Goal: Task Accomplishment & Management: Manage account settings

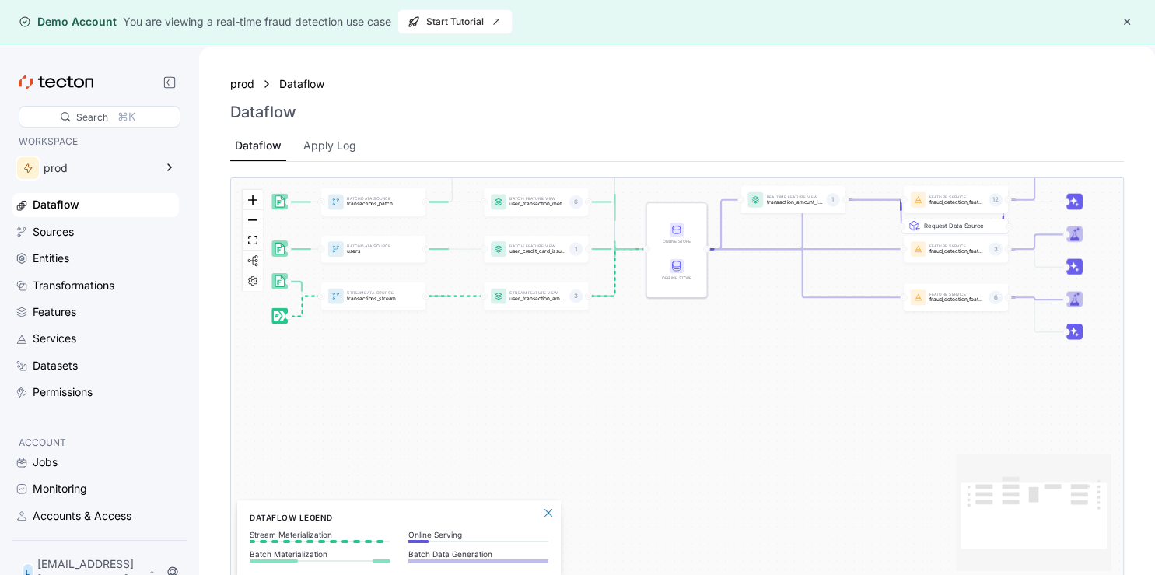
click at [529, 120] on div "Dataflow" at bounding box center [677, 112] width 894 height 19
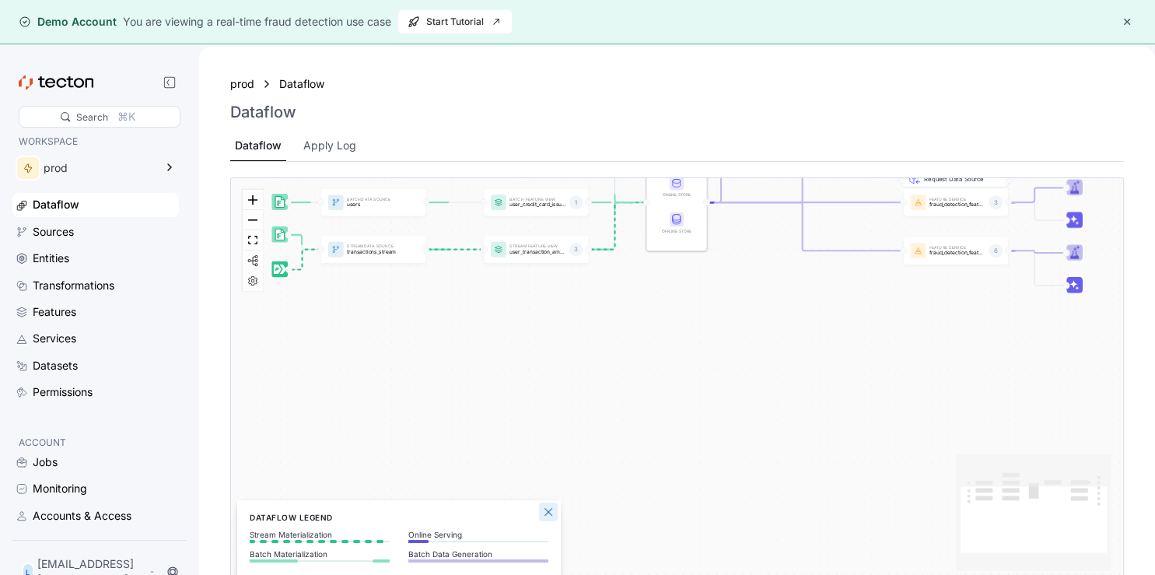
click at [548, 510] on button "Close Legend Panel" at bounding box center [548, 512] width 19 height 19
click at [39, 568] on div "L light10@powerscrews.com" at bounding box center [89, 571] width 140 height 37
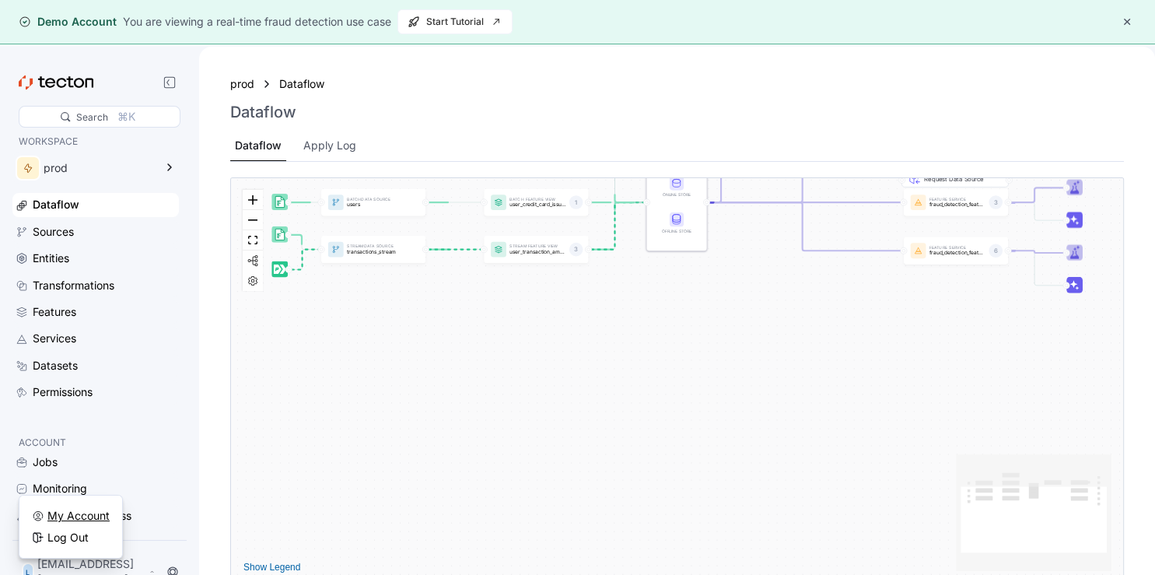
click at [75, 510] on div "My Account" at bounding box center [78, 516] width 62 height 16
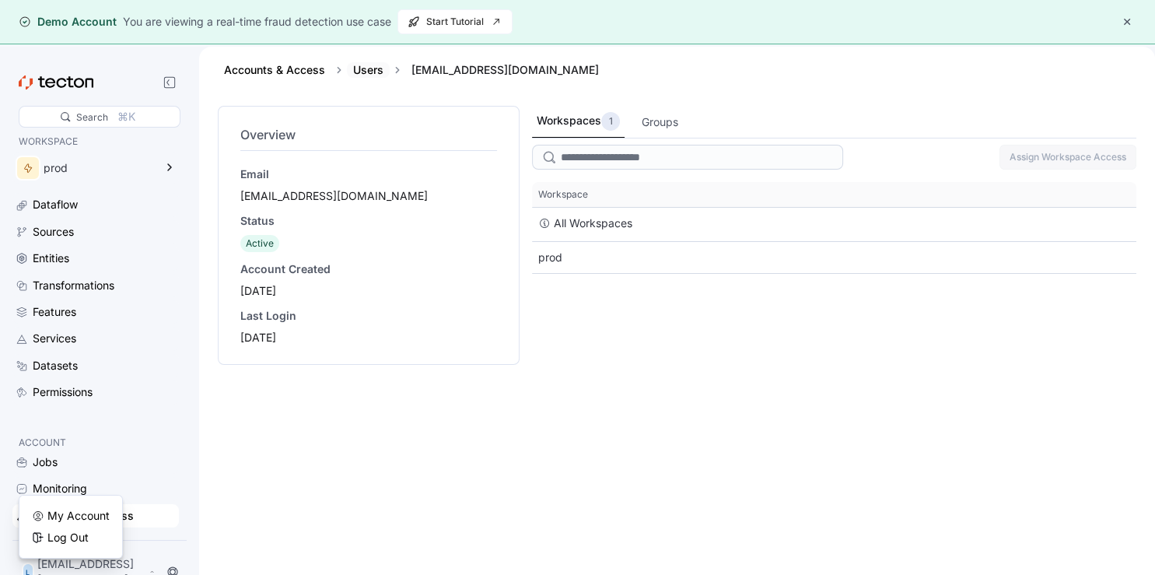
click at [378, 67] on link "Users" at bounding box center [368, 69] width 30 height 13
click at [268, 123] on div "Overview Email light10@powerscrews.com Status Active Account Created 2025-09-23…" at bounding box center [368, 235] width 263 height 226
click at [255, 198] on div "[EMAIL_ADDRESS][DOMAIN_NAME]" at bounding box center [368, 196] width 257 height 16
click at [265, 255] on div "Email light10@powerscrews.com Status Active Account Created 2025-09-23 Last Log…" at bounding box center [368, 255] width 257 height 179
click at [75, 567] on div "L light10@powerscrews.com" at bounding box center [89, 571] width 140 height 37
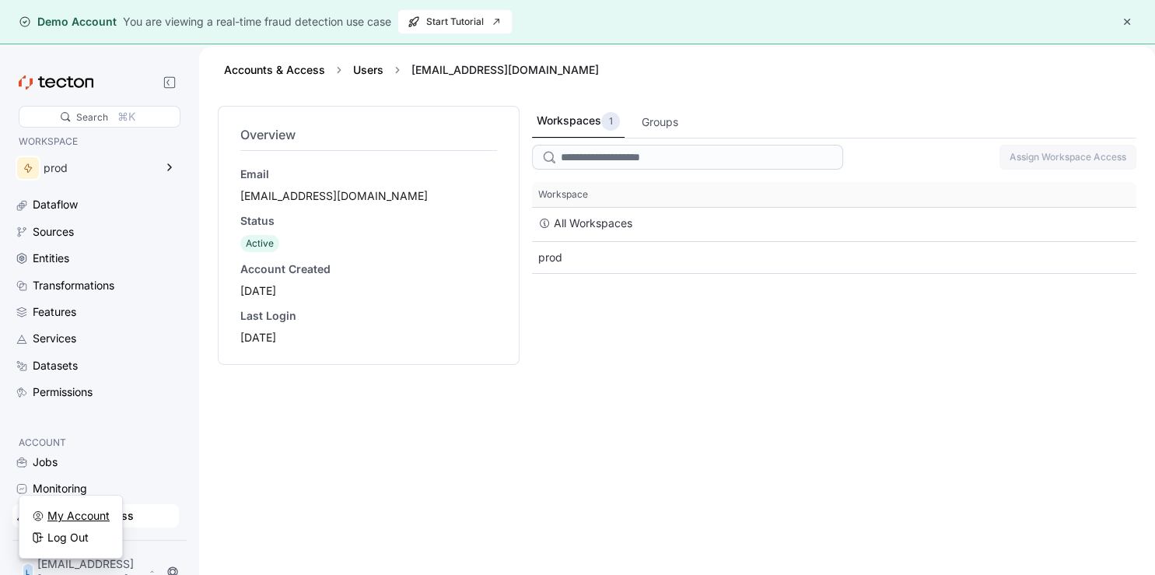
click at [58, 518] on div "My Account" at bounding box center [78, 516] width 62 height 16
click at [60, 512] on div "My Account" at bounding box center [78, 516] width 62 height 16
click at [89, 514] on div "My Account" at bounding box center [78, 516] width 62 height 16
click at [260, 479] on div "Overview Email light10@powerscrews.com Status Active Account Created 2025-09-23…" at bounding box center [369, 354] width 302 height 497
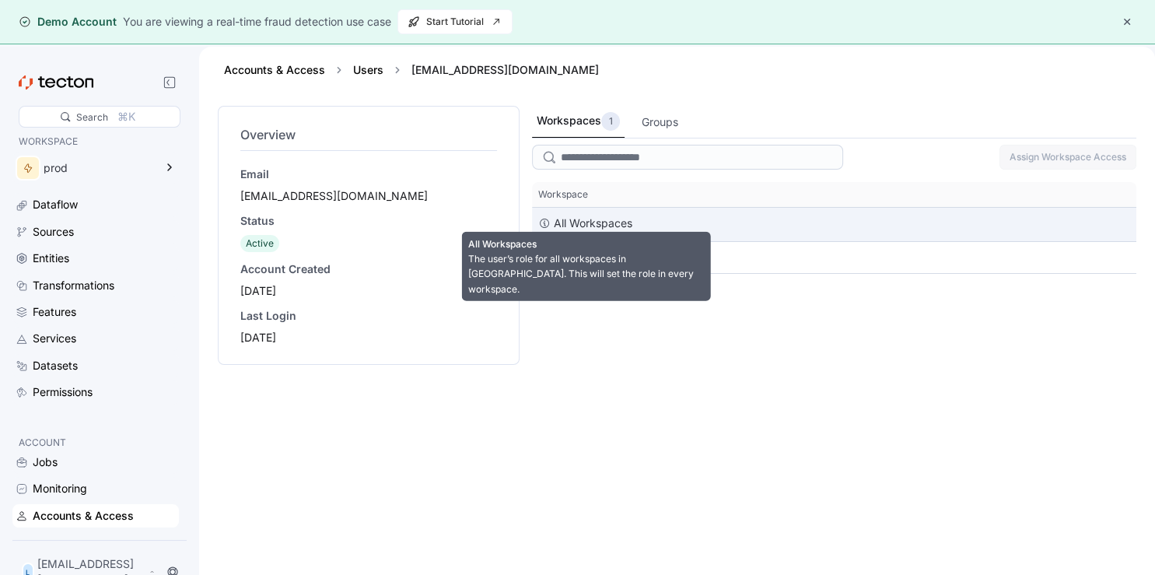
click at [599, 221] on div "All Workspaces" at bounding box center [593, 223] width 79 height 19
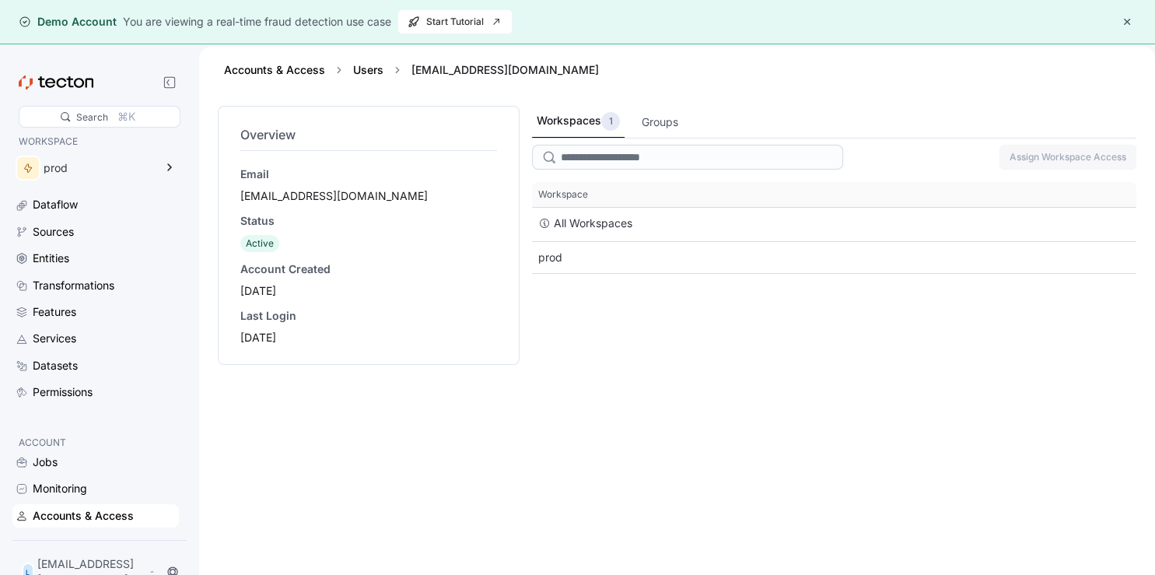
click at [615, 345] on div "Workspaces 1 Groups Assign Workspace Access This table contains 2 rows. Workspa…" at bounding box center [834, 354] width 605 height 497
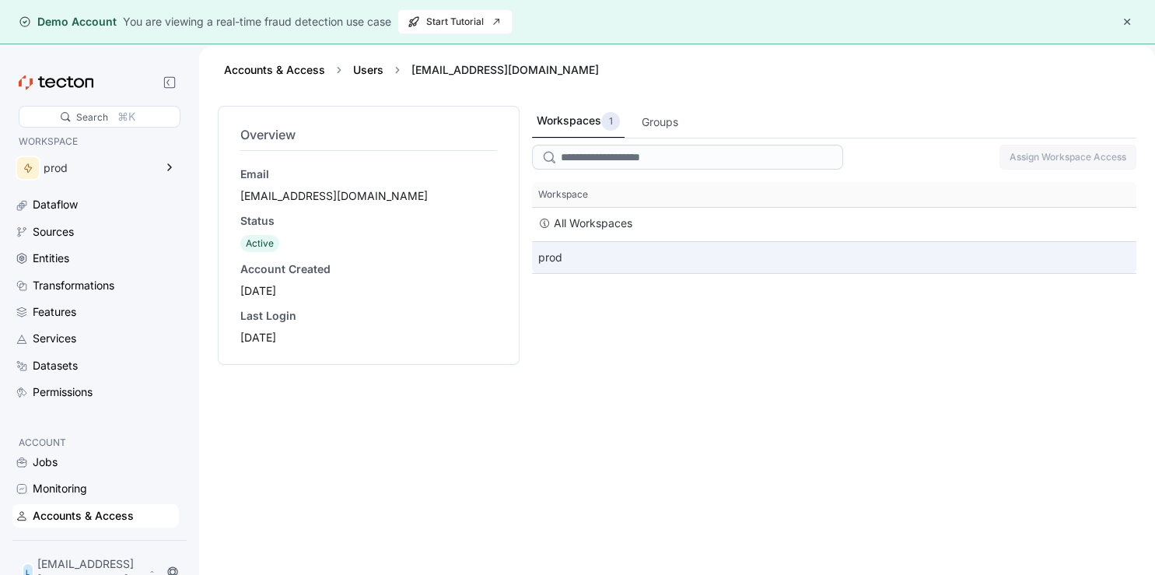
click at [553, 251] on div "prod" at bounding box center [834, 257] width 605 height 31
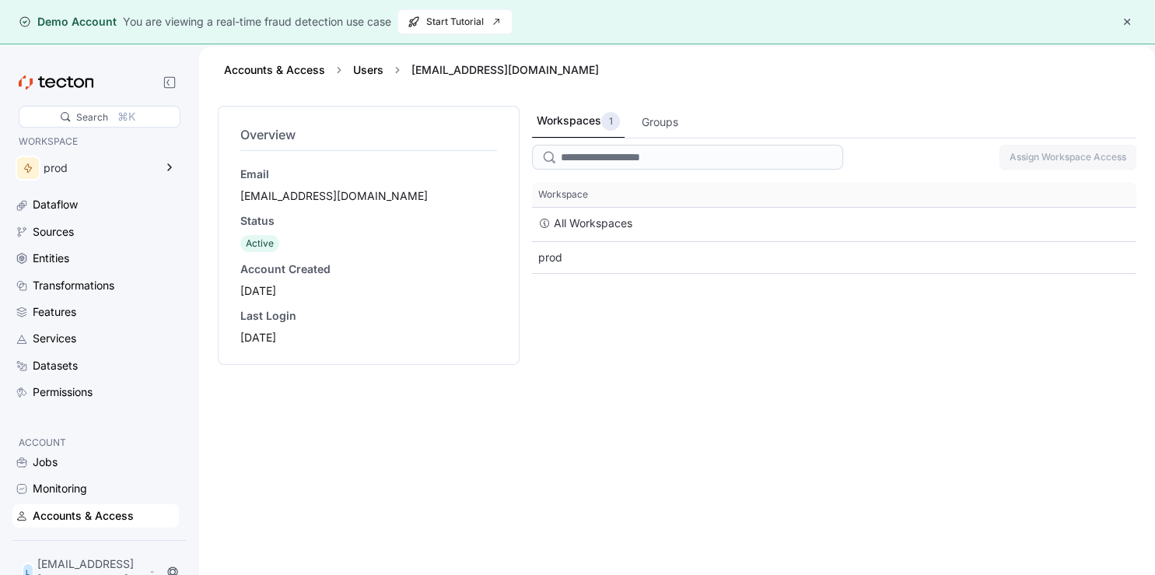
click at [265, 241] on span "Active" at bounding box center [260, 243] width 28 height 12
click at [265, 188] on div "[EMAIL_ADDRESS][DOMAIN_NAME]" at bounding box center [368, 196] width 257 height 16
click at [82, 210] on div "Dataflow" at bounding box center [104, 204] width 143 height 17
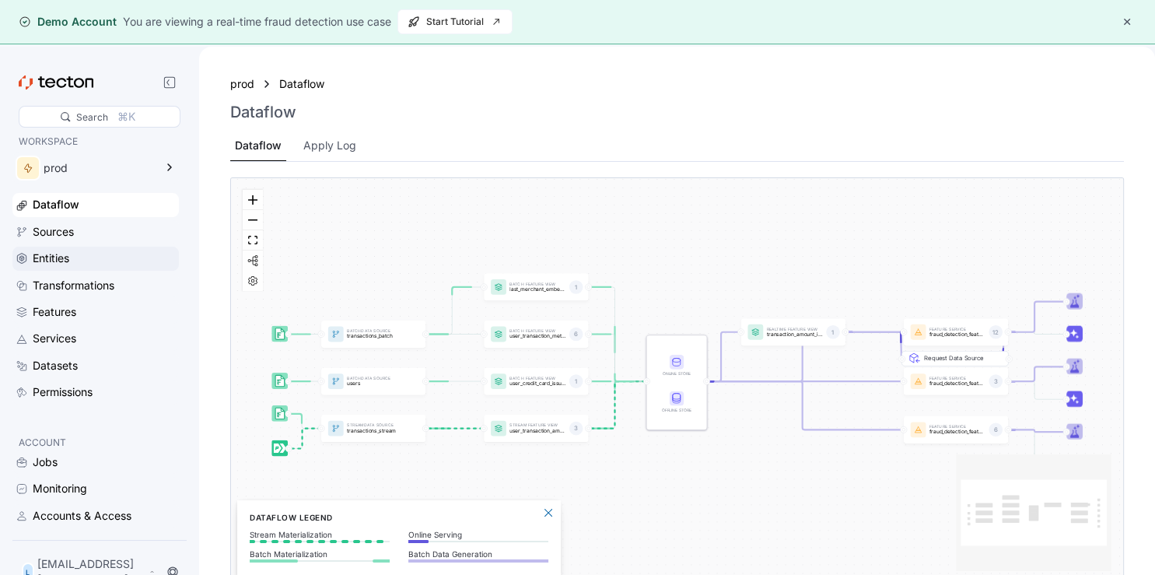
click at [94, 251] on div "Entities" at bounding box center [104, 258] width 143 height 17
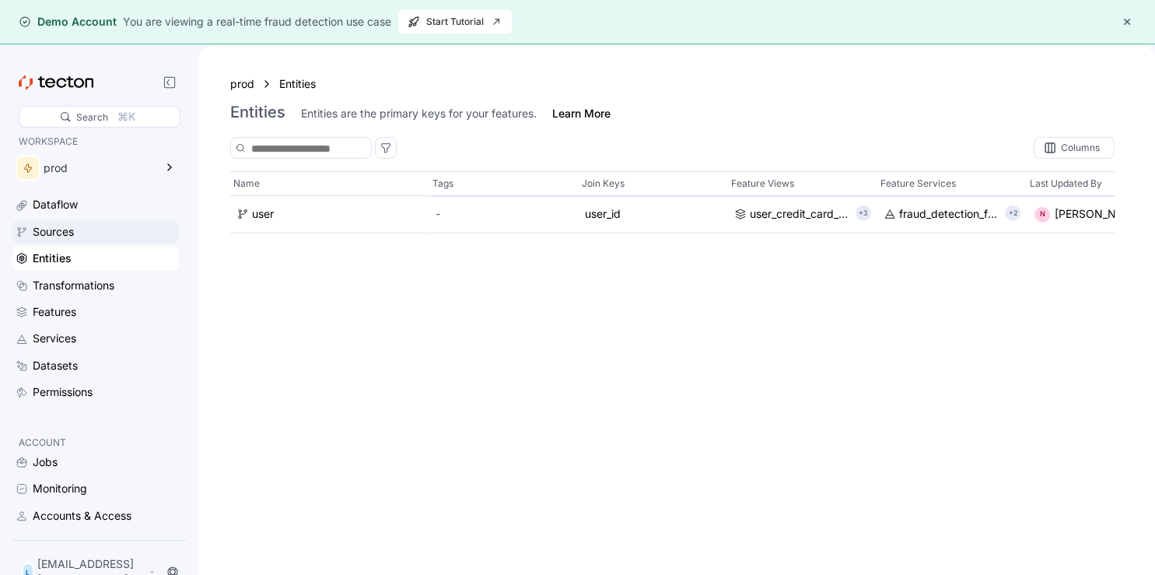
click at [89, 232] on div "Sources" at bounding box center [104, 231] width 143 height 17
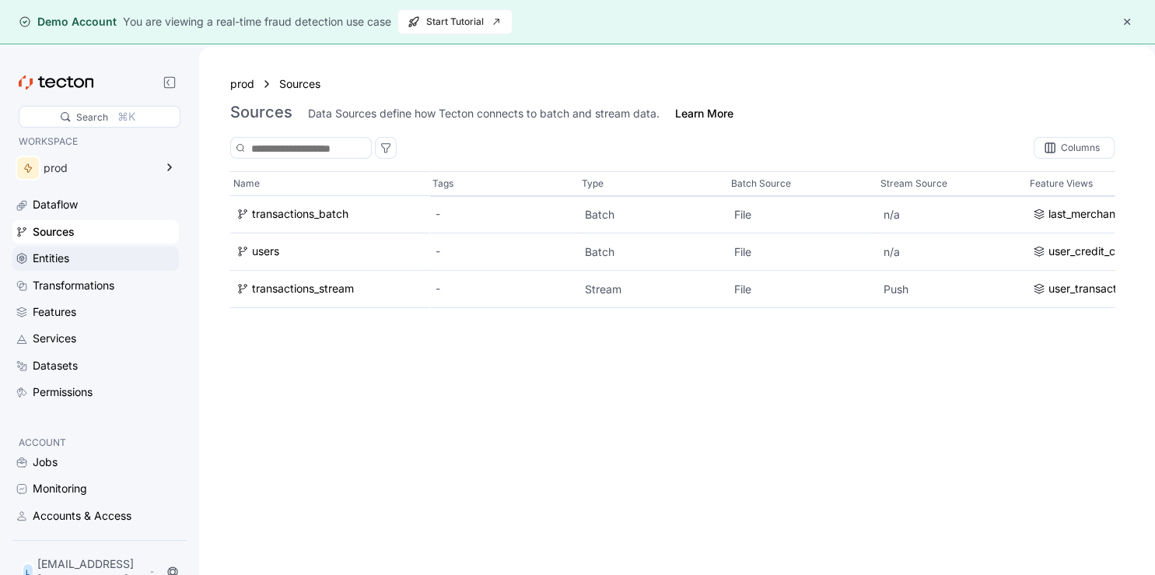
click at [89, 253] on div "Entities" at bounding box center [104, 258] width 143 height 17
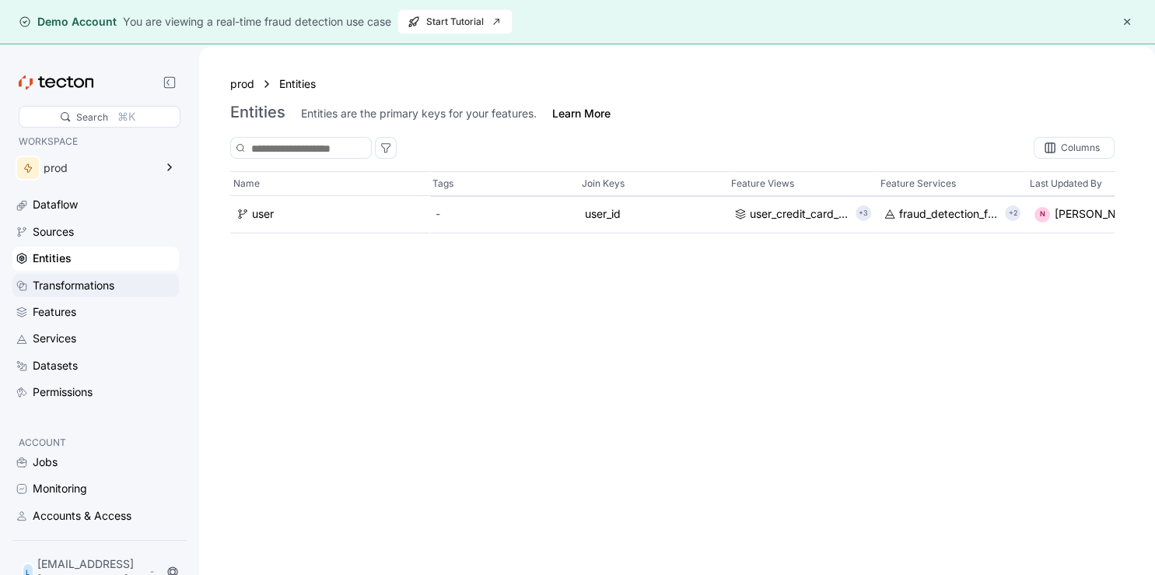
click at [98, 294] on div "Transformations" at bounding box center [95, 285] width 166 height 23
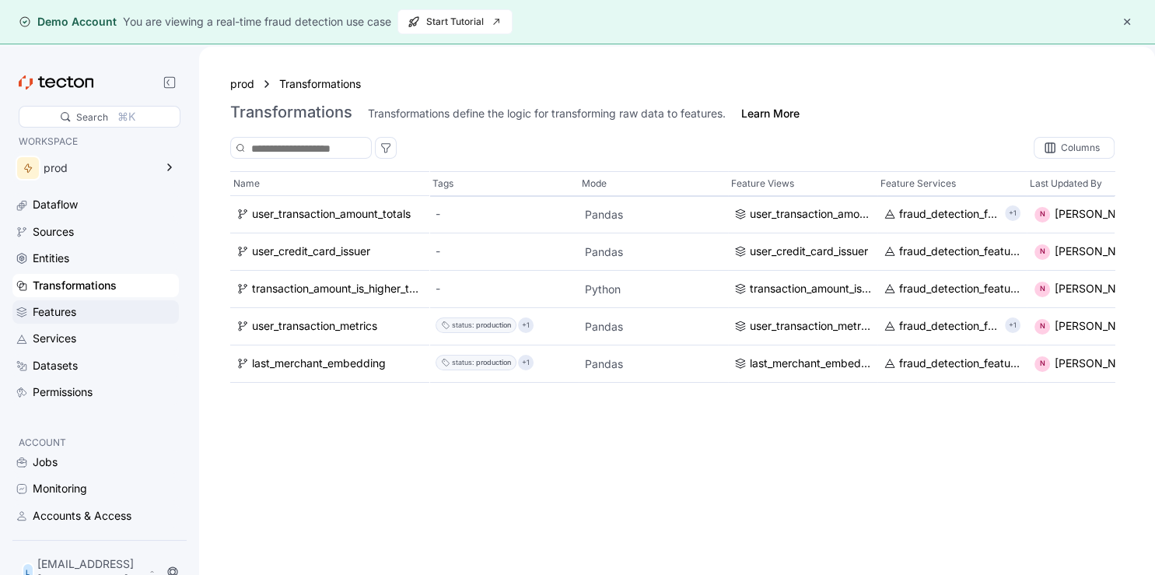
click at [95, 321] on div "Features" at bounding box center [95, 311] width 166 height 23
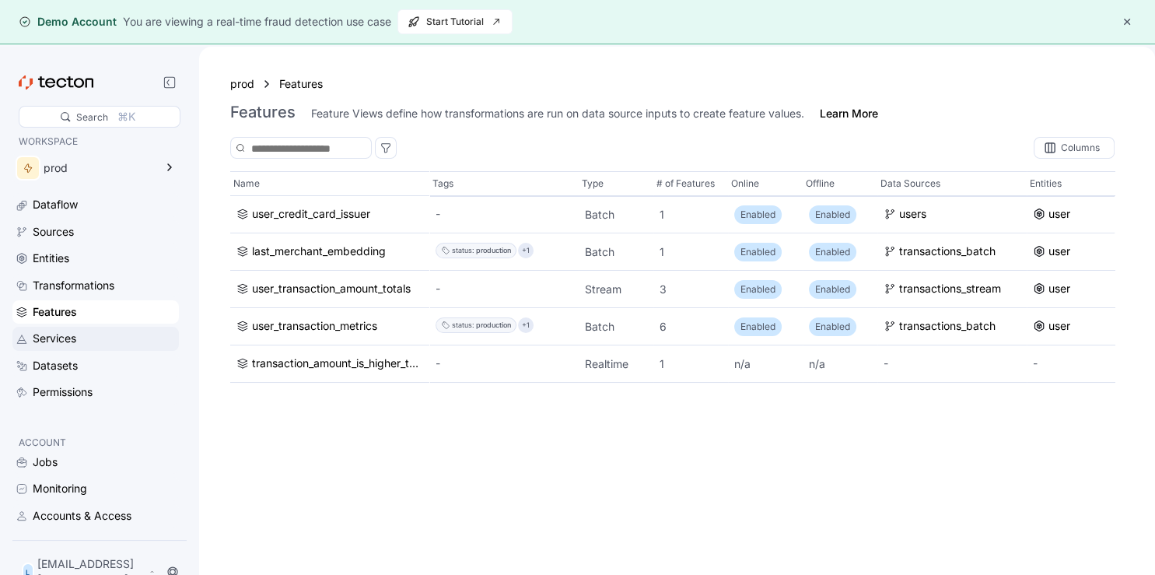
click at [96, 343] on div "Services" at bounding box center [104, 338] width 143 height 17
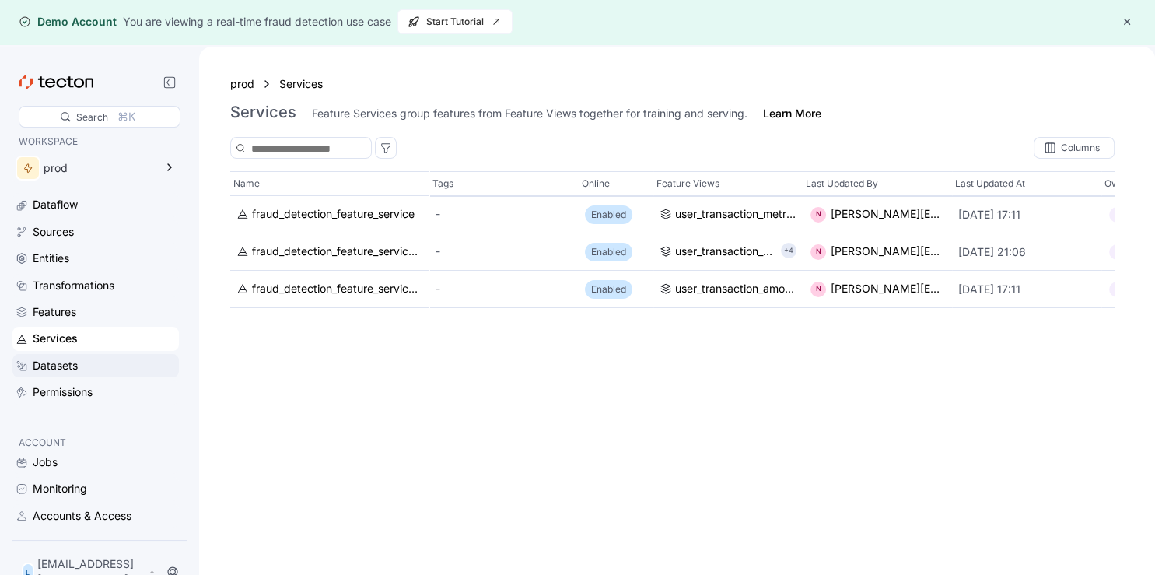
click at [101, 368] on div "Datasets" at bounding box center [104, 365] width 143 height 17
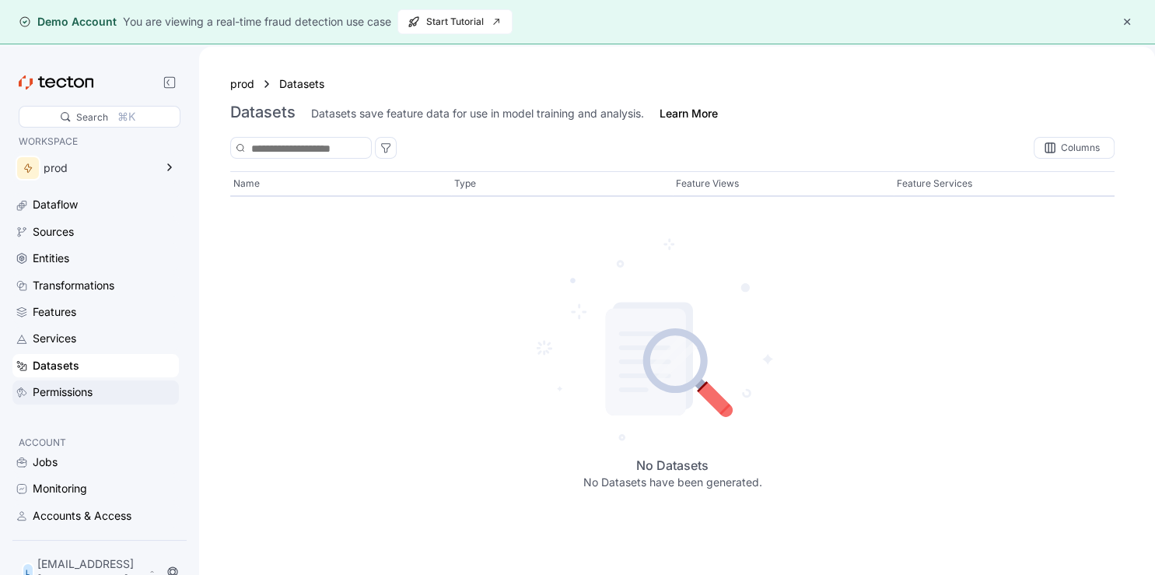
click at [101, 392] on div "Permissions" at bounding box center [104, 392] width 143 height 17
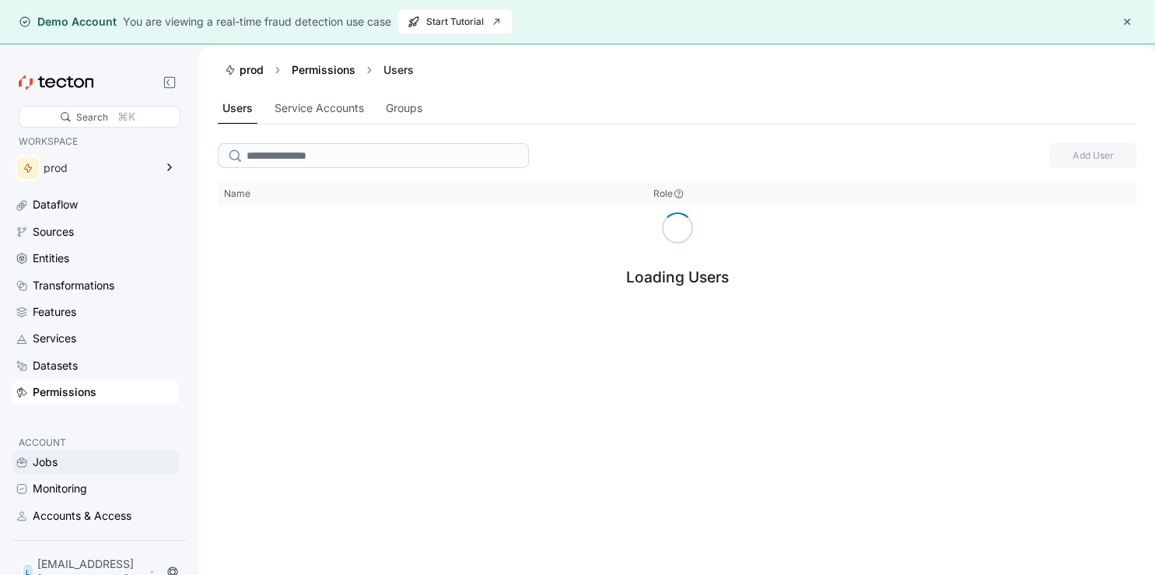
click at [87, 474] on div "Jobs" at bounding box center [95, 461] width 166 height 23
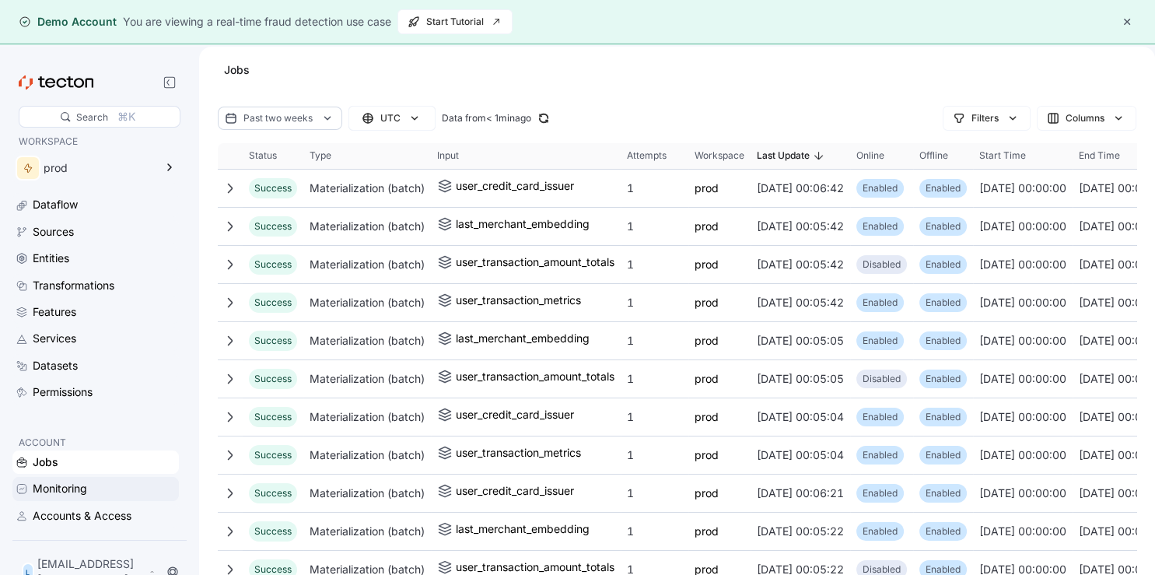
click at [93, 496] on div "Monitoring" at bounding box center [104, 488] width 143 height 17
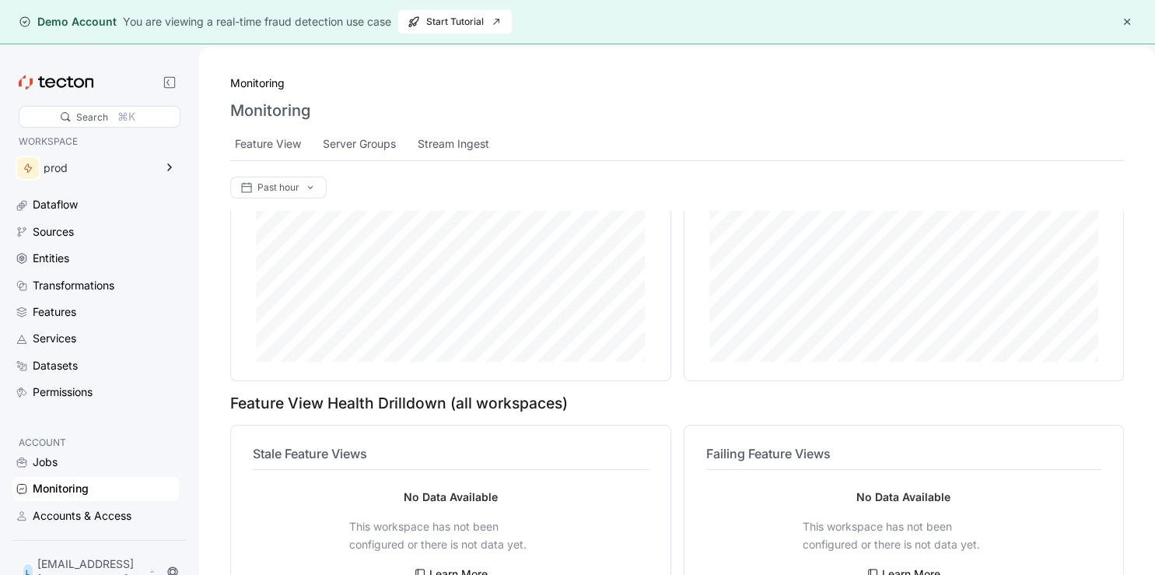
scroll to position [520, 0]
click at [58, 517] on div "Accounts & Access" at bounding box center [82, 515] width 99 height 17
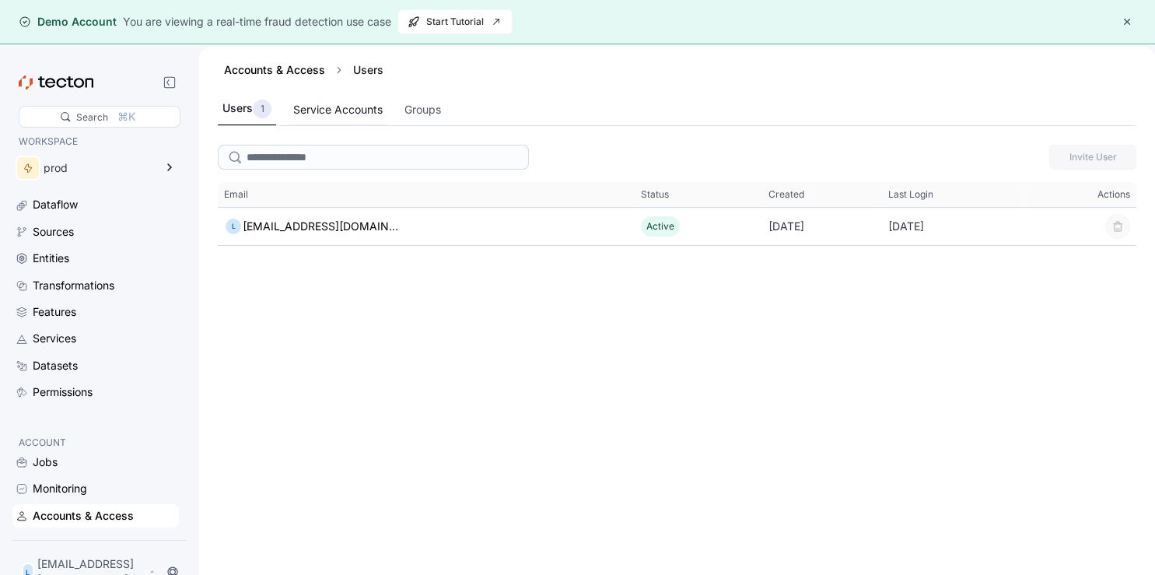
click at [366, 111] on div "Service Accounts" at bounding box center [337, 109] width 89 height 17
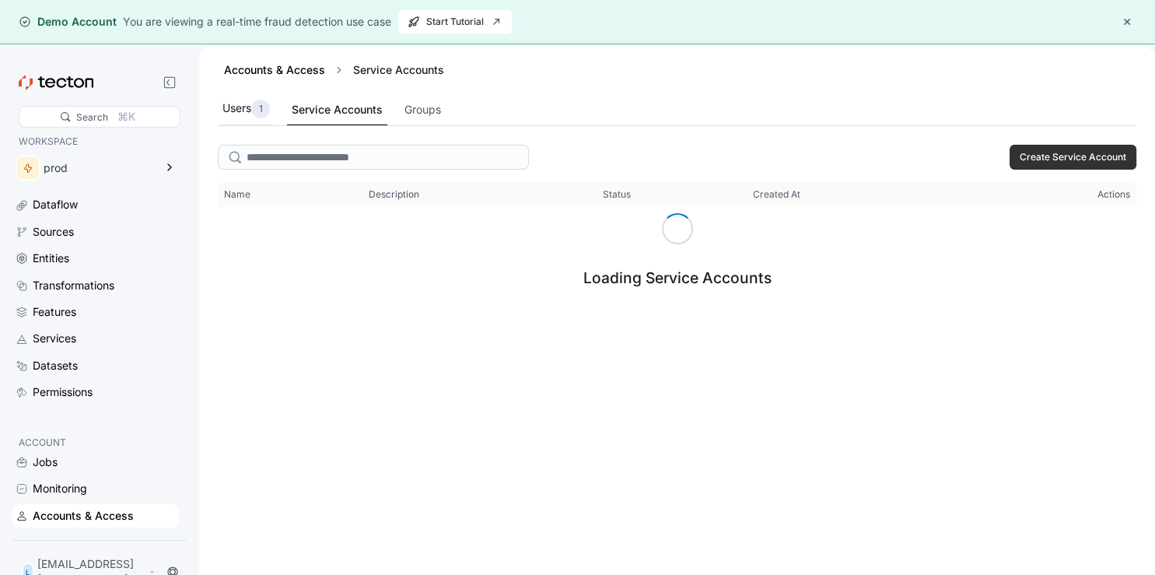
click at [262, 109] on p "1" at bounding box center [261, 109] width 4 height 16
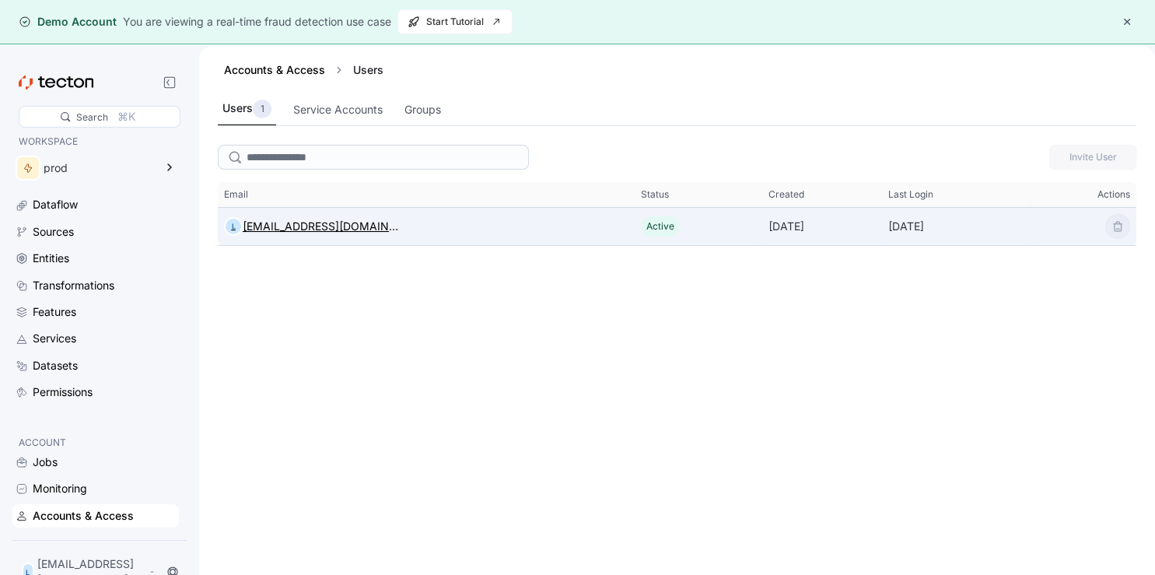
click at [349, 229] on div "[EMAIL_ADDRESS][DOMAIN_NAME]" at bounding box center [321, 226] width 156 height 19
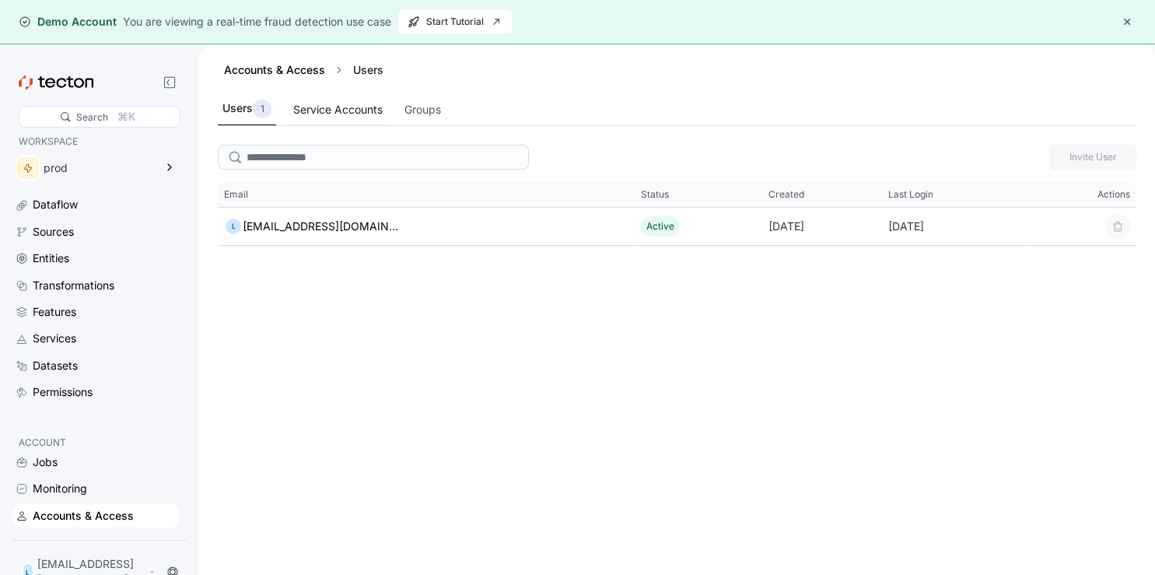
click at [367, 112] on div "Service Accounts" at bounding box center [337, 109] width 89 height 17
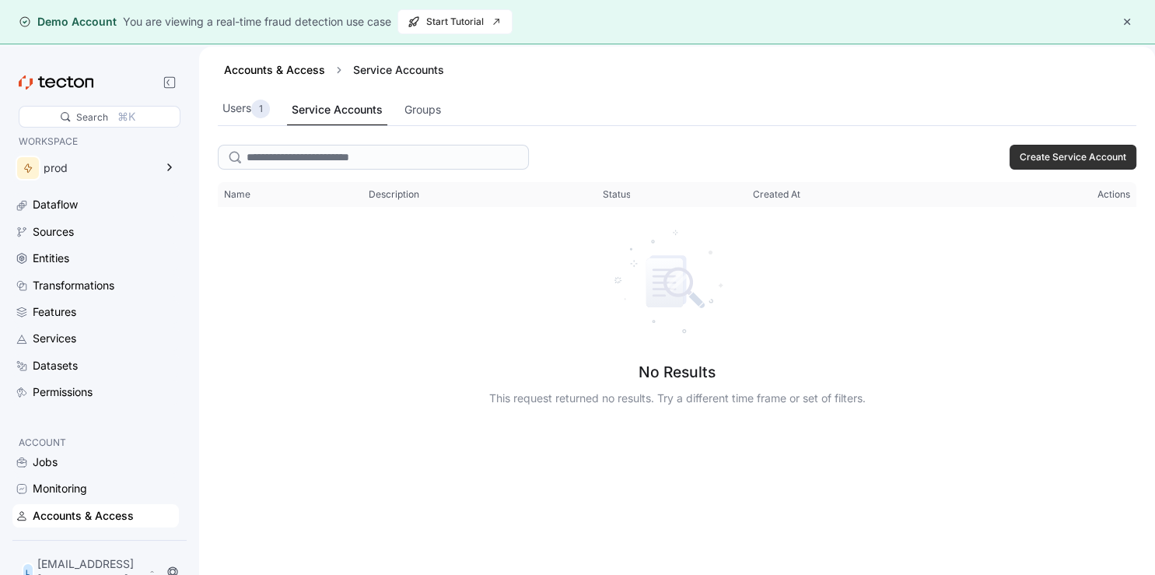
click at [401, 110] on div "Users 1 Service Accounts Groups" at bounding box center [677, 109] width 919 height 33
click at [436, 107] on div "Groups" at bounding box center [423, 109] width 37 height 17
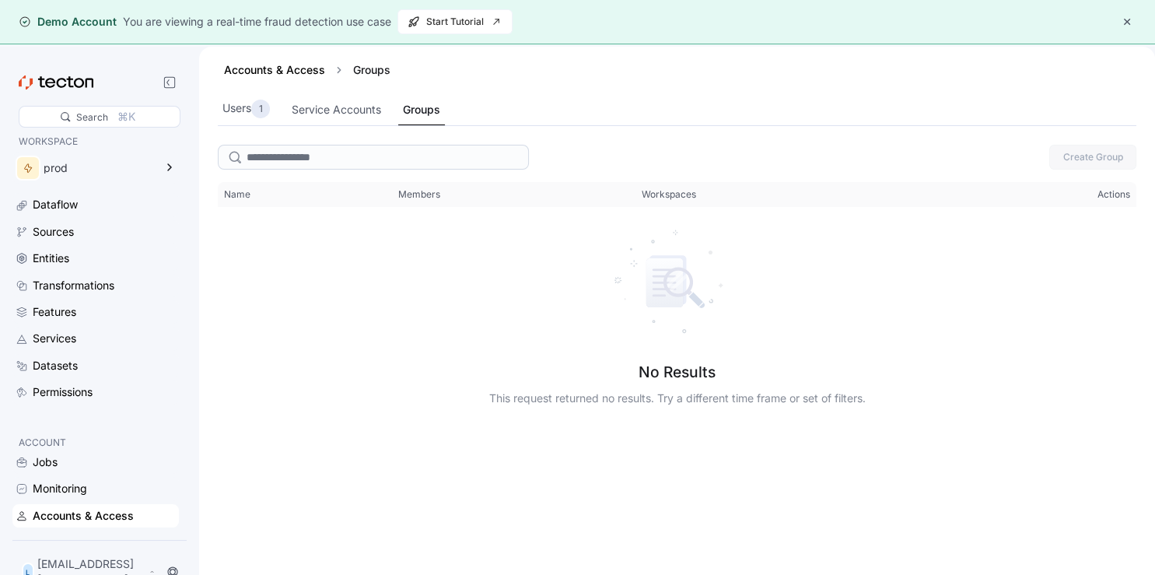
click at [1122, 22] on button "button" at bounding box center [1127, 21] width 19 height 19
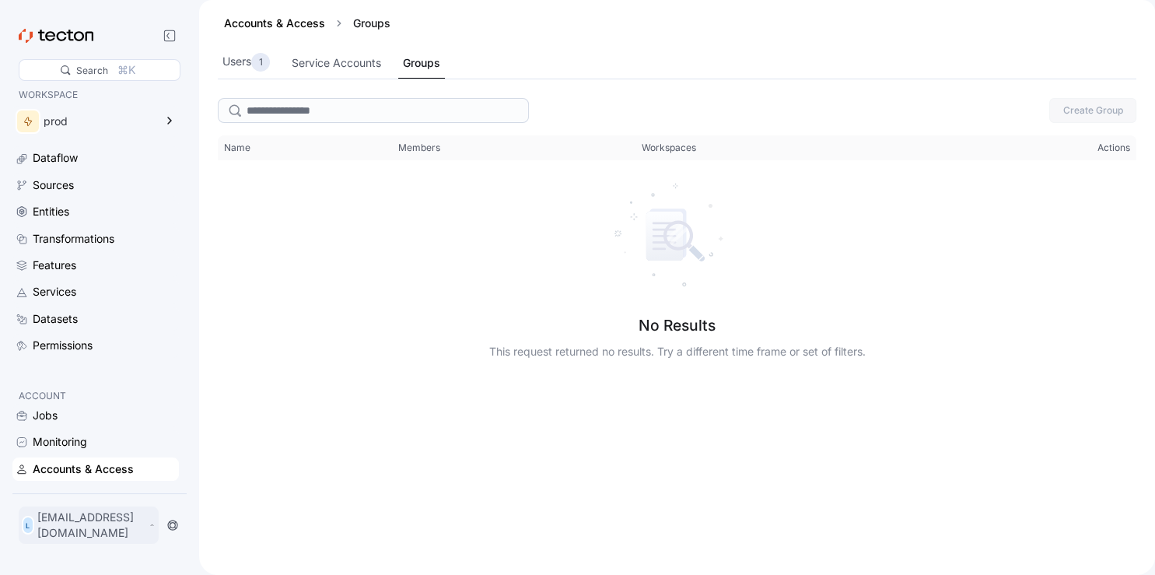
click at [120, 526] on p "[EMAIL_ADDRESS][DOMAIN_NAME]" at bounding box center [91, 525] width 108 height 31
click at [76, 465] on div "My Account" at bounding box center [78, 469] width 62 height 16
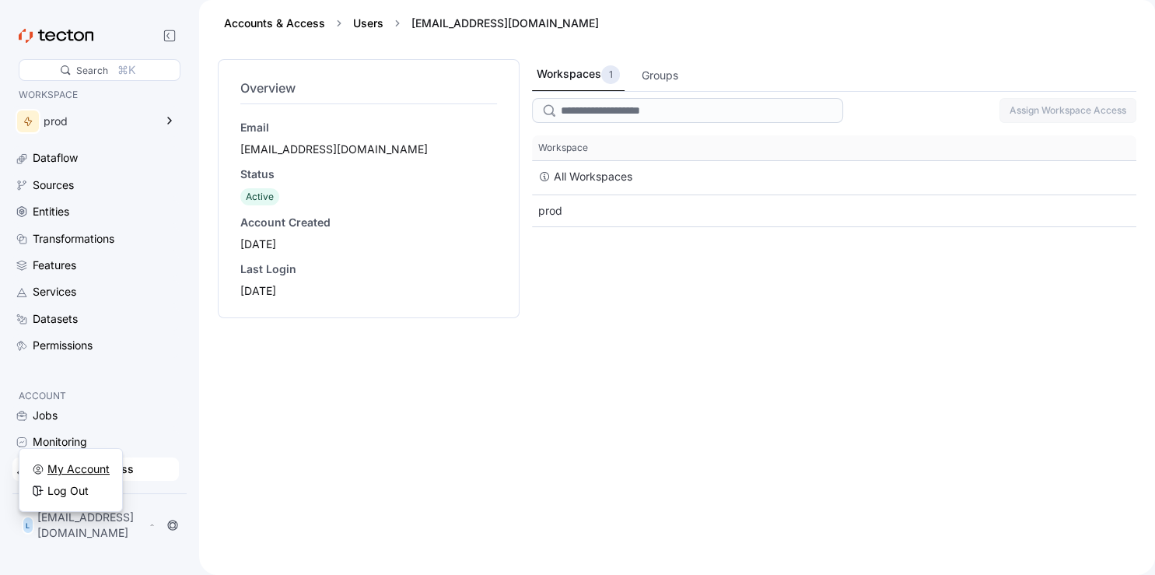
click at [82, 466] on div "My Account" at bounding box center [78, 469] width 62 height 16
click at [456, 448] on div "Overview Email light10@powerscrews.com Status Active Account Created 2025-09-23…" at bounding box center [369, 307] width 302 height 497
click at [71, 188] on div "Sources" at bounding box center [53, 185] width 41 height 17
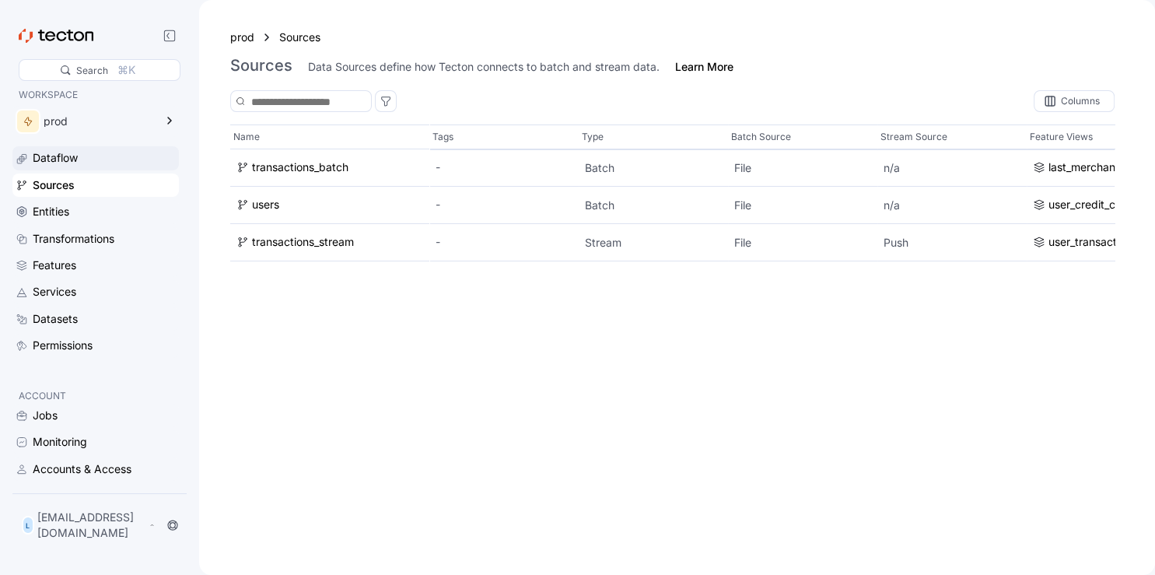
click at [76, 166] on div "Dataflow" at bounding box center [55, 157] width 45 height 17
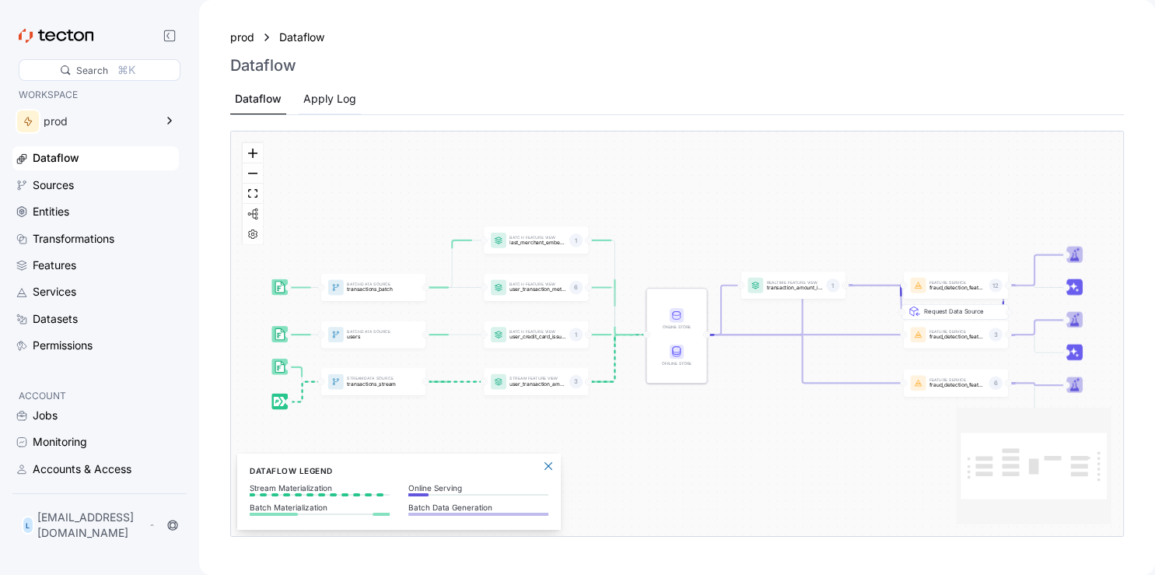
click at [346, 101] on div "Apply Log" at bounding box center [329, 98] width 53 height 17
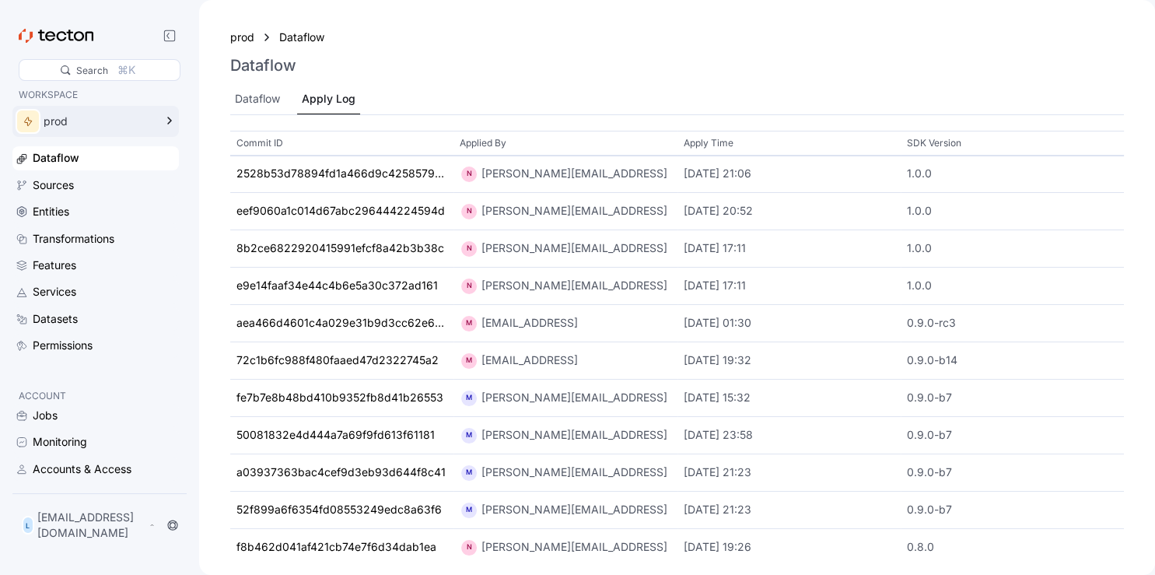
click at [51, 118] on div "prod" at bounding box center [99, 121] width 110 height 11
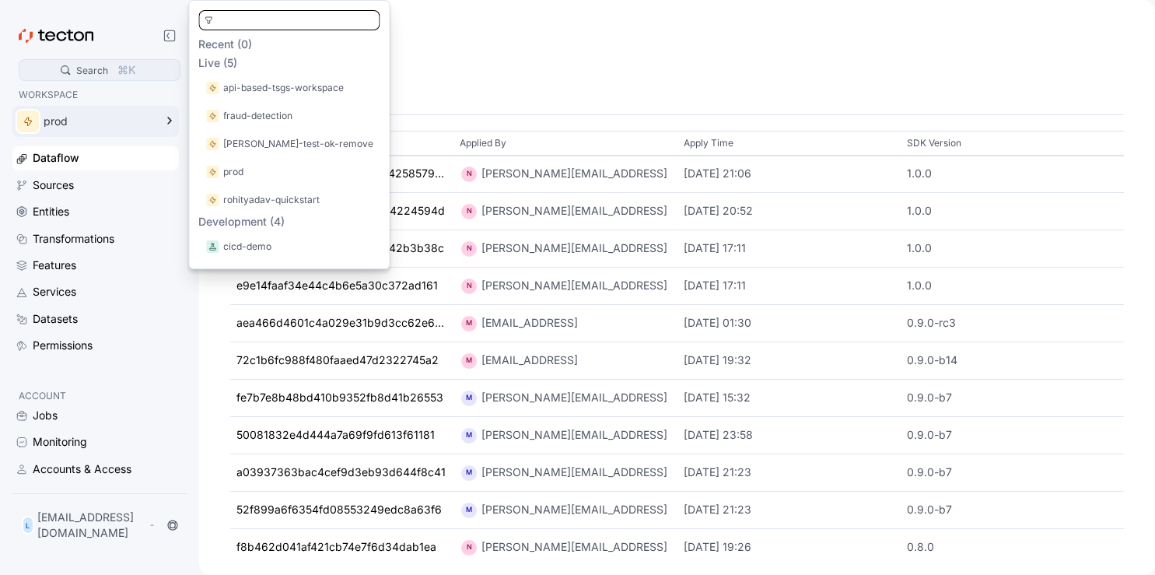
click at [103, 73] on div "Search" at bounding box center [92, 70] width 32 height 15
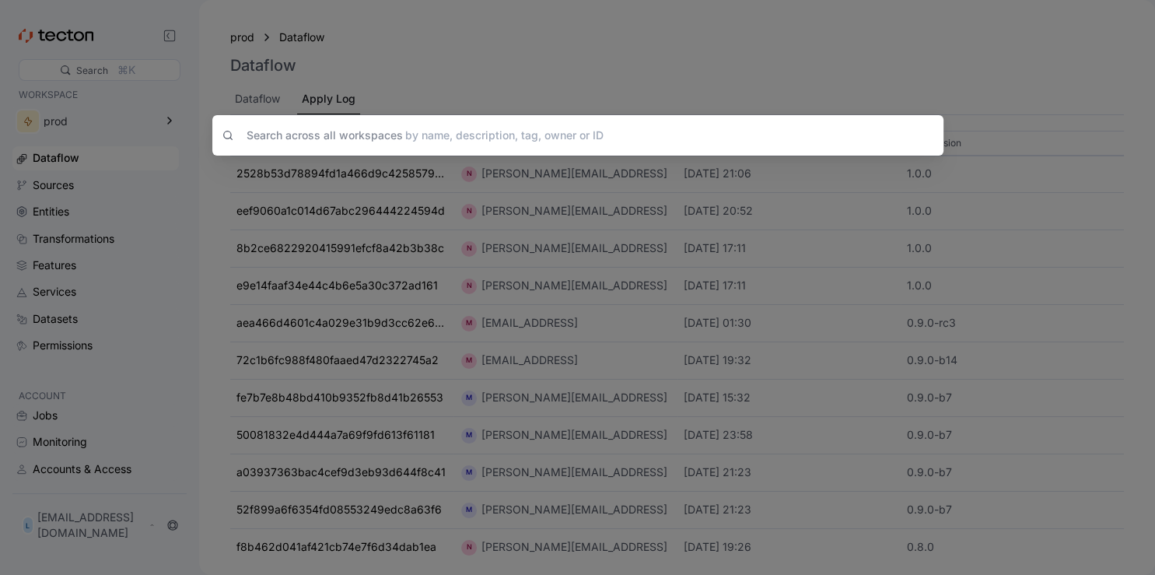
type input "*"
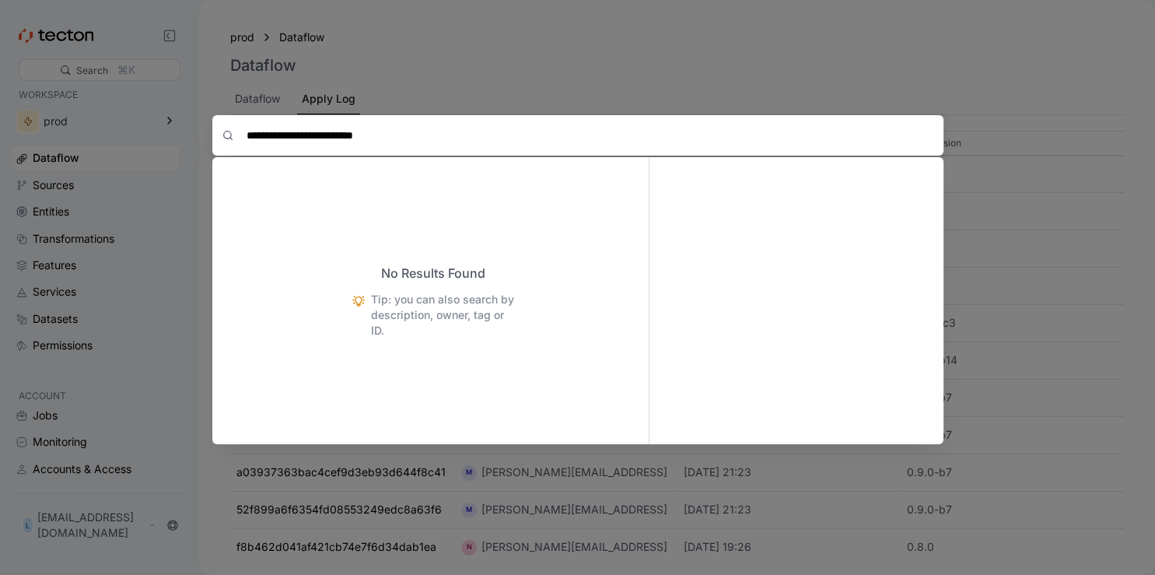
type input "**********"
click at [518, 54] on div "**********" at bounding box center [577, 78] width 731 height 156
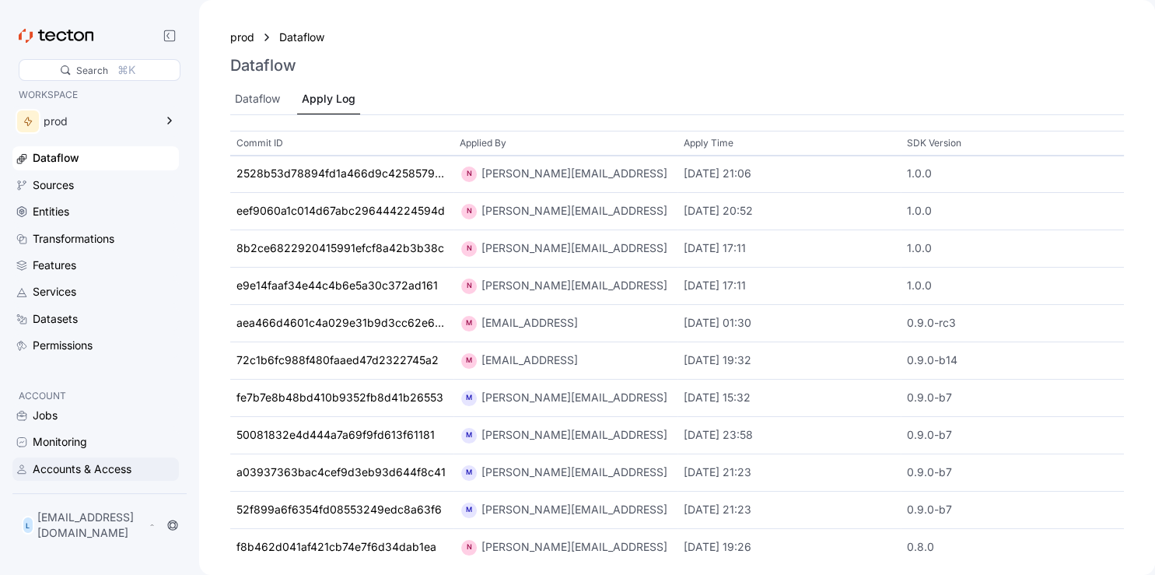
click at [70, 478] on div "Accounts & Access" at bounding box center [82, 469] width 99 height 17
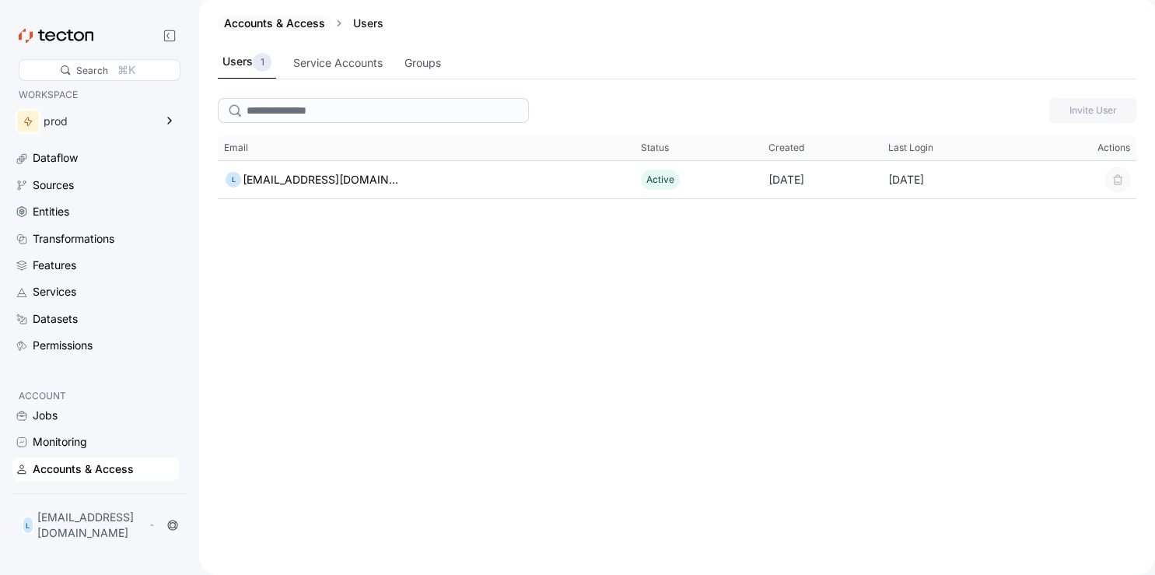
click at [320, 23] on link "Accounts & Access" at bounding box center [274, 22] width 101 height 13
click at [378, 26] on div "Users" at bounding box center [368, 24] width 43 height 16
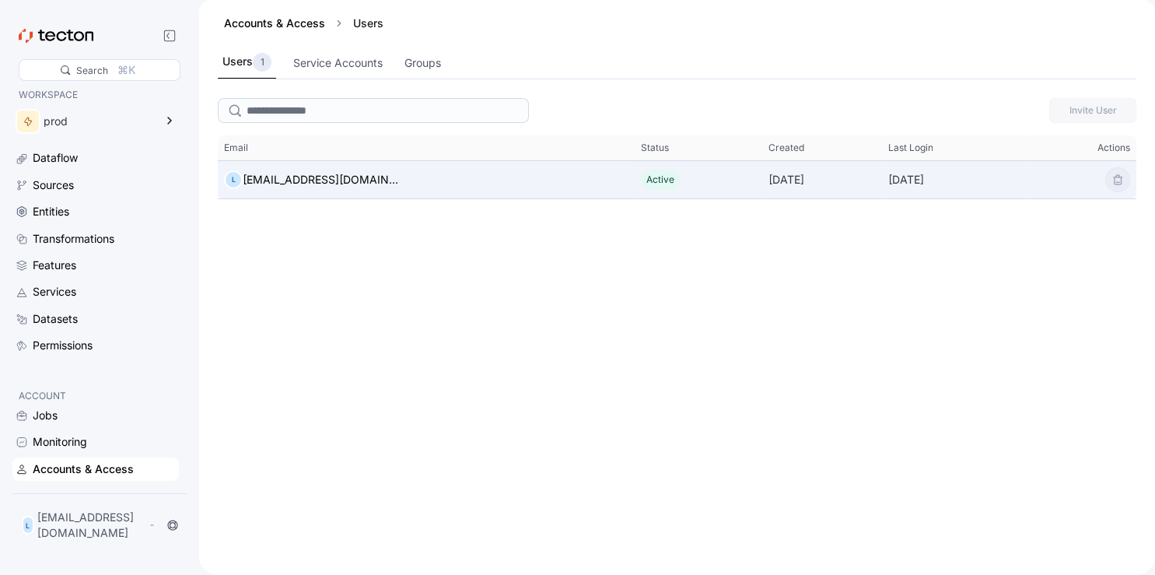
click at [647, 177] on span "Active" at bounding box center [661, 179] width 28 height 12
click at [801, 181] on div "[DATE]" at bounding box center [822, 179] width 120 height 31
click at [324, 185] on div "[EMAIL_ADDRESS][DOMAIN_NAME]" at bounding box center [321, 179] width 156 height 19
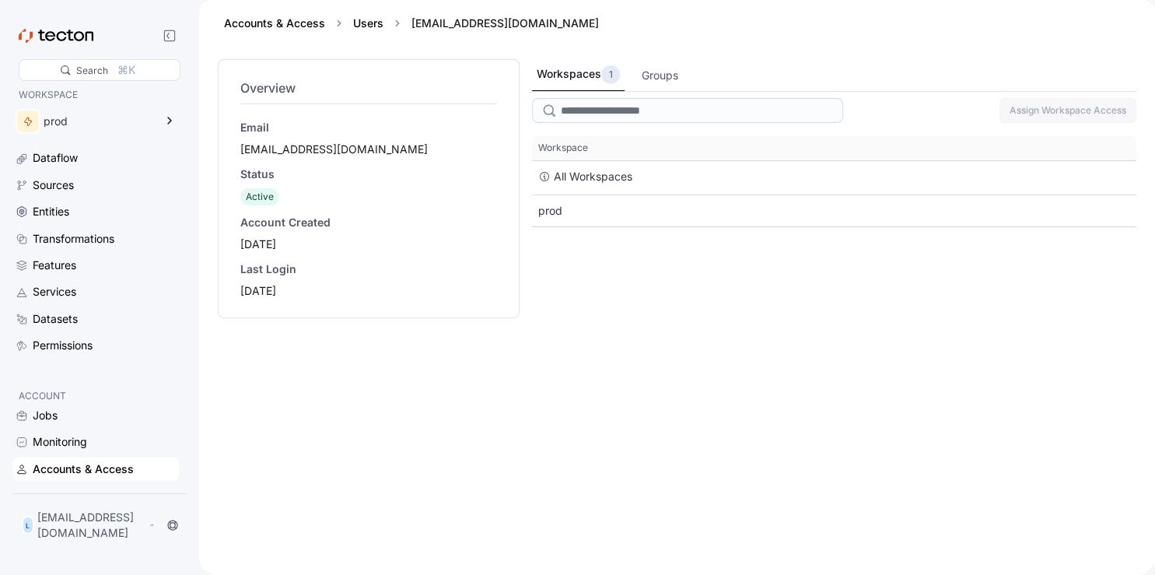
click at [251, 199] on span "Active" at bounding box center [260, 197] width 28 height 12
click at [561, 150] on span "Workspace" at bounding box center [563, 148] width 50 height 12
click at [582, 117] on input "search" at bounding box center [687, 110] width 311 height 25
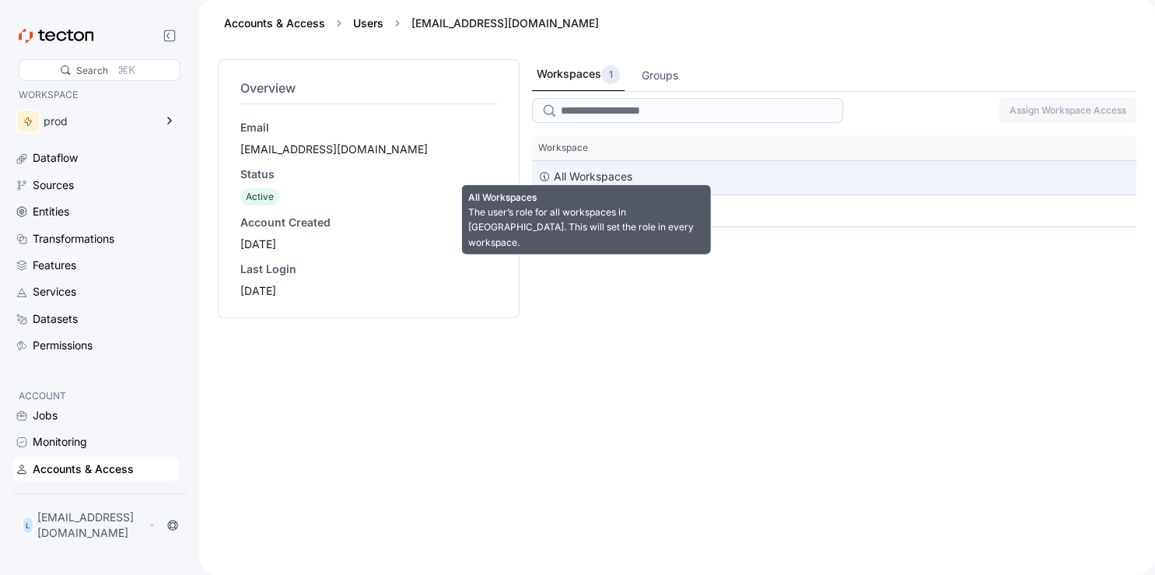
click at [581, 178] on div "All Workspaces" at bounding box center [593, 176] width 79 height 19
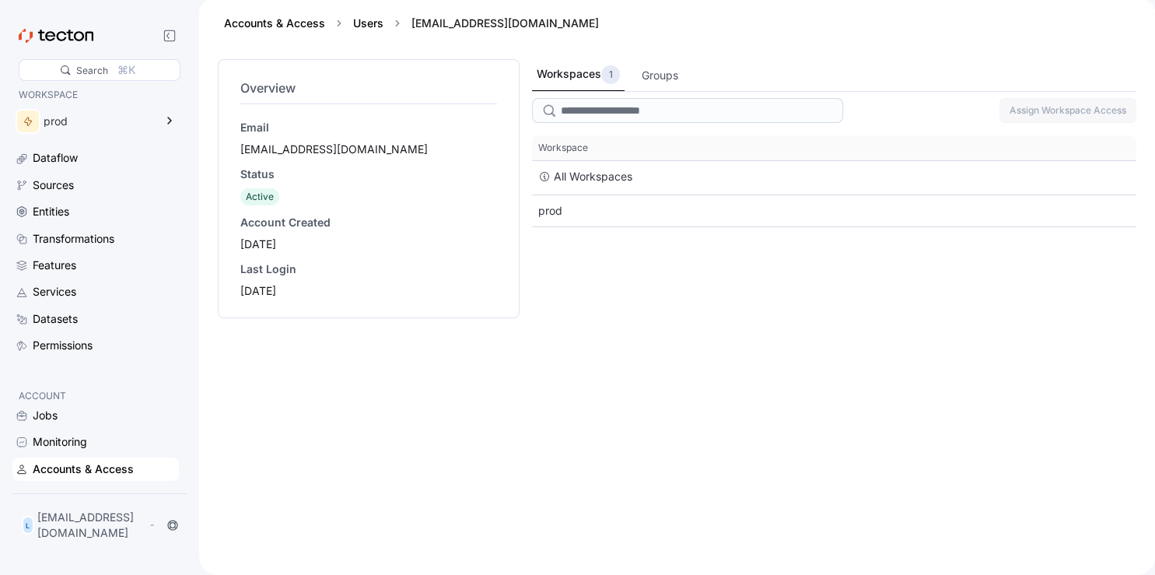
click at [547, 227] on div "Workspaces 1 Groups Assign Workspace Access This table contains 2 rows. Workspa…" at bounding box center [834, 307] width 605 height 497
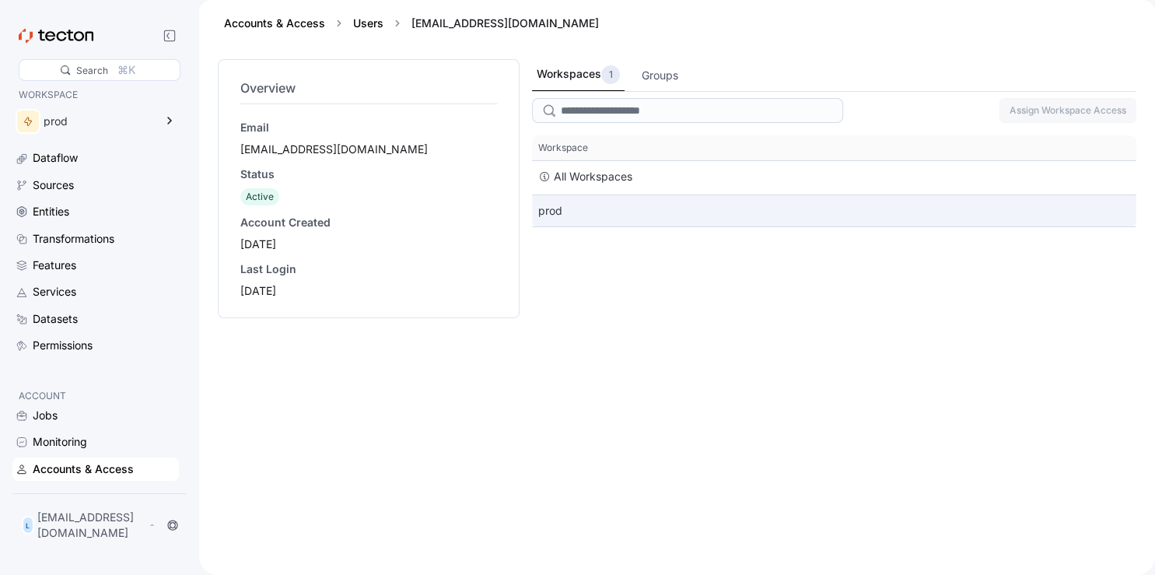
click at [556, 211] on div "prod" at bounding box center [834, 210] width 605 height 31
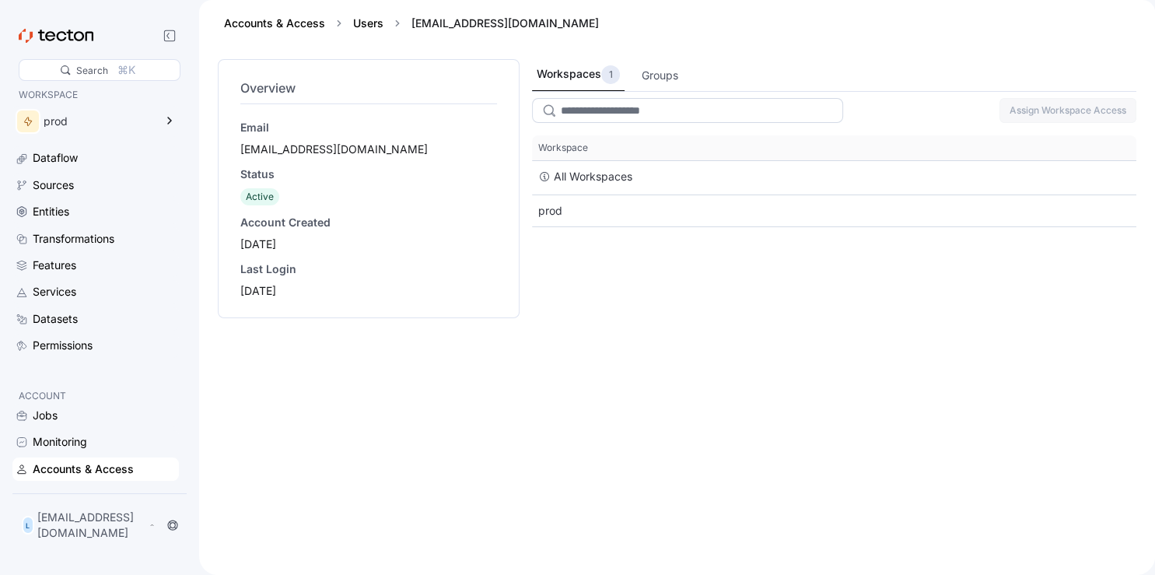
click at [622, 111] on input "search" at bounding box center [687, 110] width 311 height 25
click at [648, 68] on div "Groups" at bounding box center [660, 75] width 37 height 17
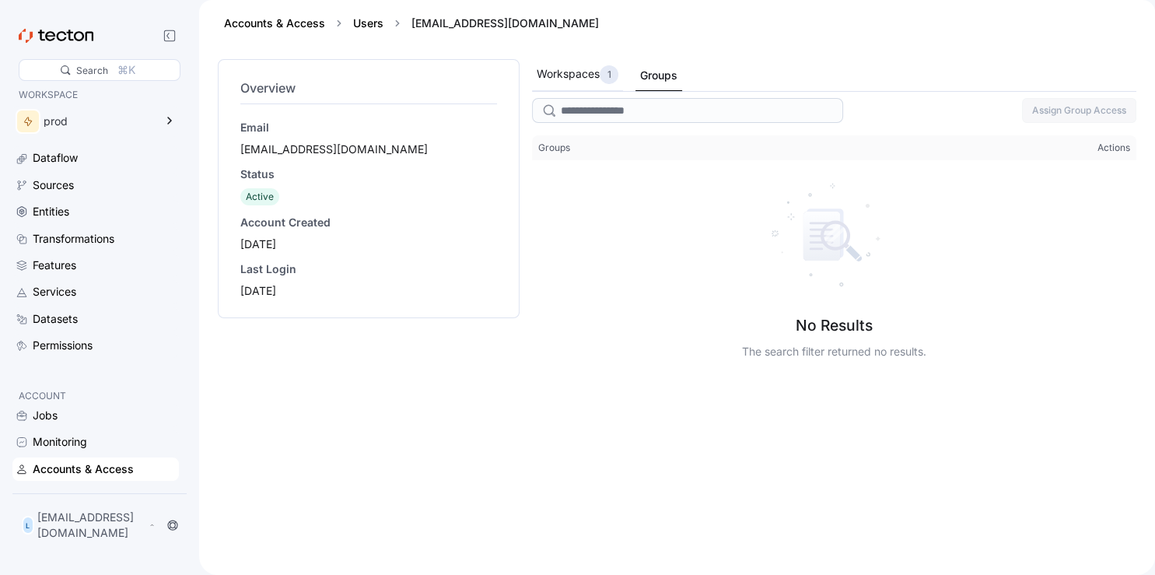
click at [583, 79] on div "Workspaces 1" at bounding box center [578, 74] width 82 height 19
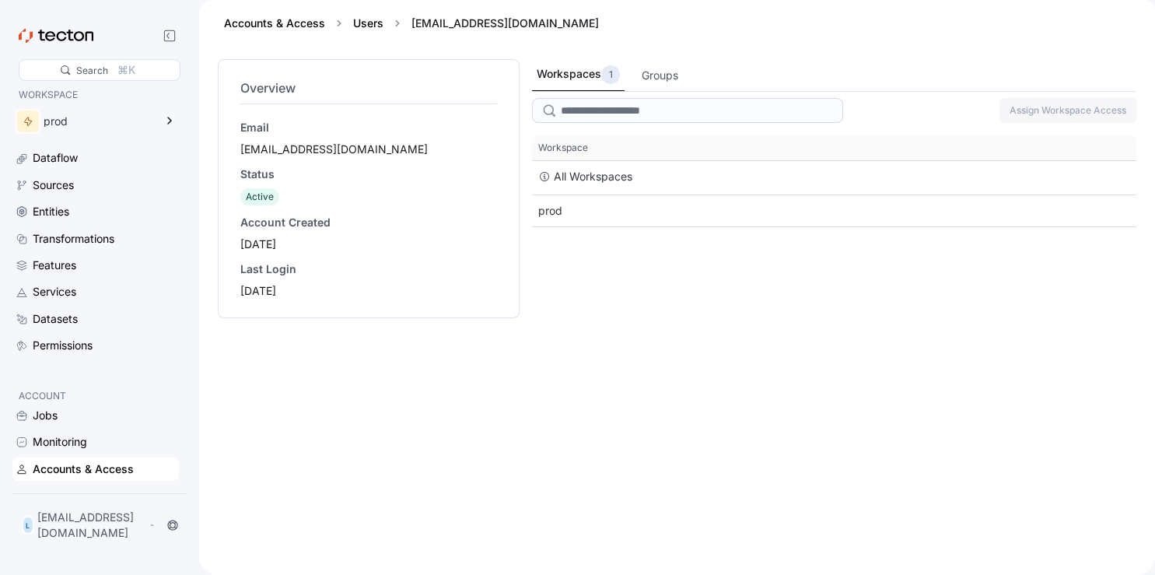
click at [325, 154] on div "[EMAIL_ADDRESS][DOMAIN_NAME]" at bounding box center [368, 150] width 257 height 16
click at [263, 123] on div "Email" at bounding box center [368, 128] width 257 height 16
click at [261, 170] on div "Status" at bounding box center [368, 174] width 257 height 16
click at [262, 209] on div "Email light10@powerscrews.com Status Active Account Created 2025-09-23 Last Log…" at bounding box center [368, 209] width 257 height 179
click at [275, 296] on div "[DATE]" at bounding box center [368, 291] width 257 height 16
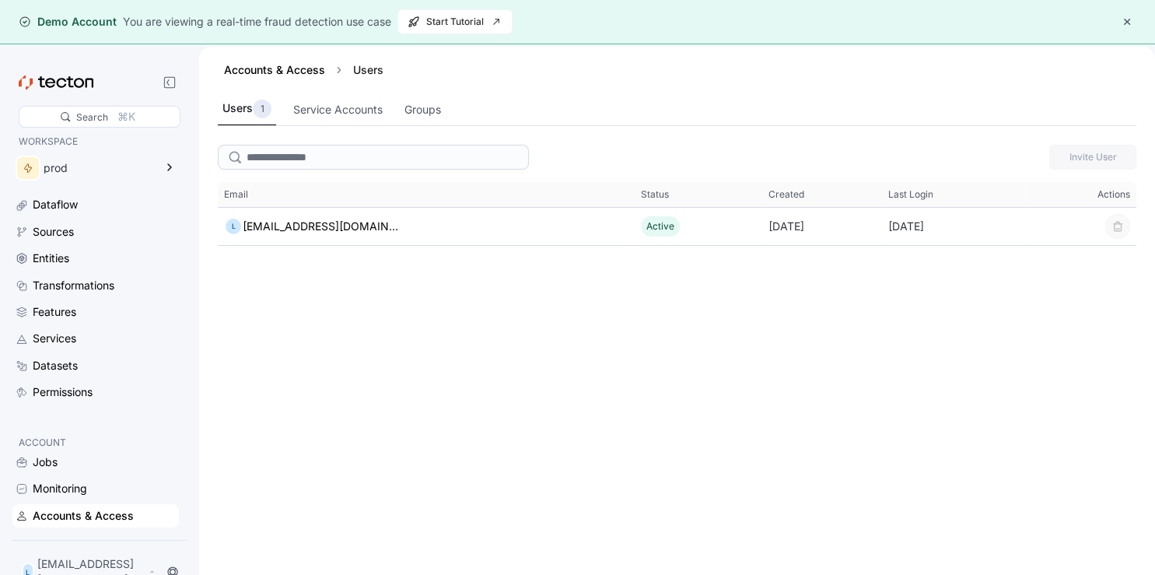
click at [1126, 28] on button "button" at bounding box center [1127, 21] width 19 height 19
click at [1126, 62] on div "Accounts & Access Users" at bounding box center [677, 70] width 919 height 16
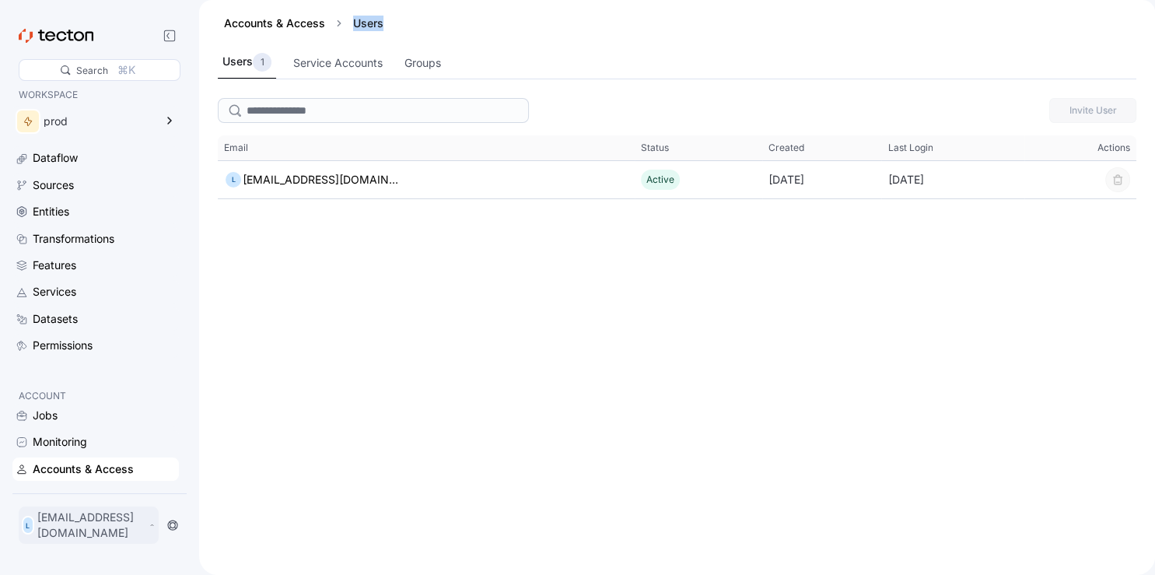
click at [145, 530] on p "[EMAIL_ADDRESS][DOMAIN_NAME]" at bounding box center [91, 525] width 108 height 31
click at [57, 484] on div "Log Out" at bounding box center [67, 491] width 41 height 16
